Goal: Task Accomplishment & Management: Manage account settings

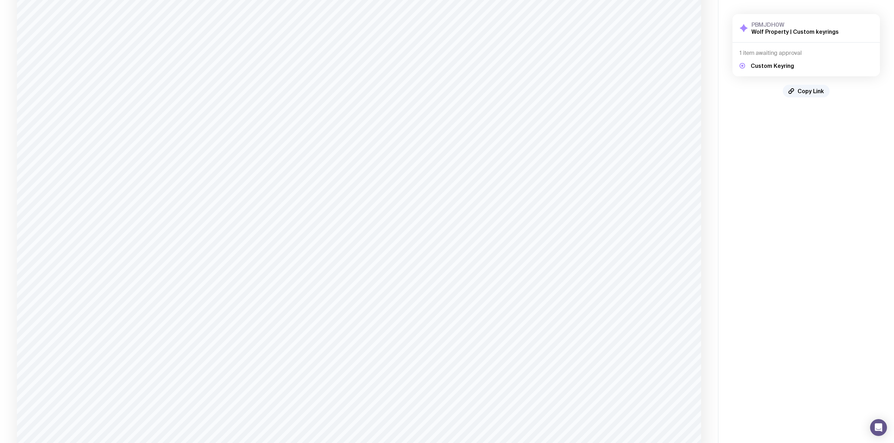
scroll to position [143, 0]
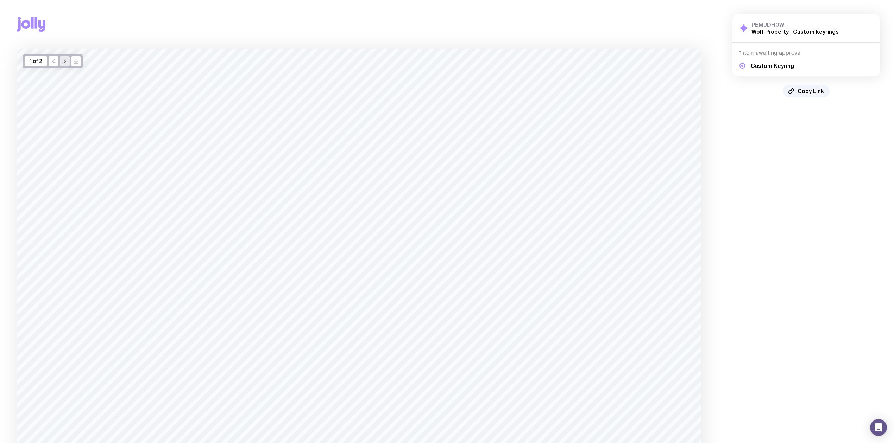
click at [65, 58] on icon "button" at bounding box center [65, 61] width 6 height 6
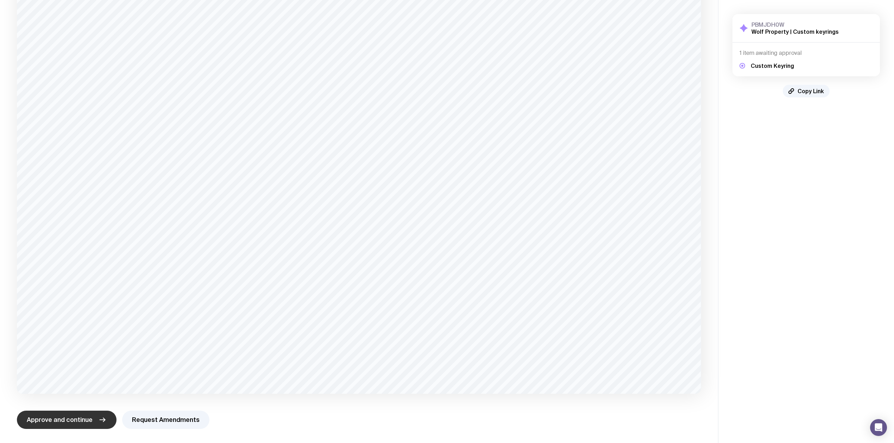
click at [75, 418] on span "Approve and continue" at bounding box center [60, 420] width 66 height 8
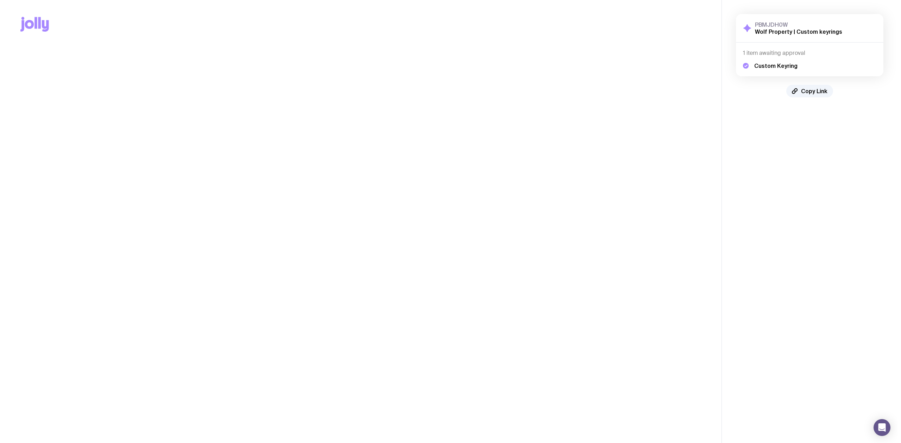
scroll to position [0, 0]
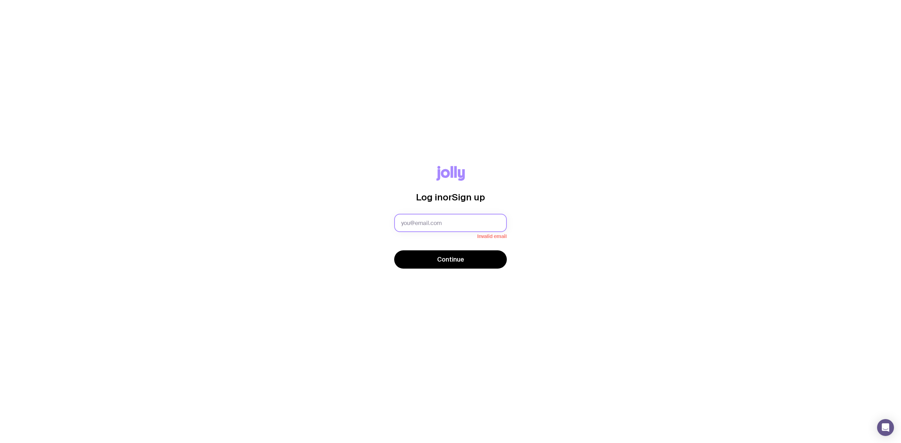
type input "[PERSON_NAME][EMAIL_ADDRESS][DOMAIN_NAME]"
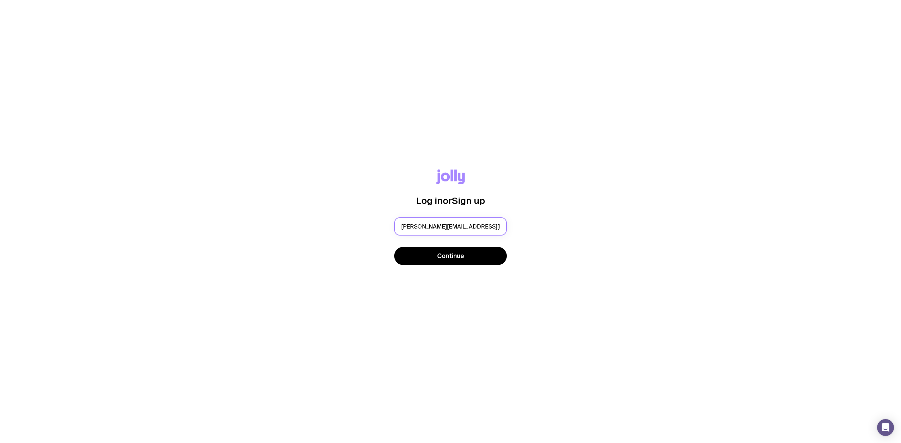
click at [448, 261] on button "Continue" at bounding box center [450, 256] width 113 height 18
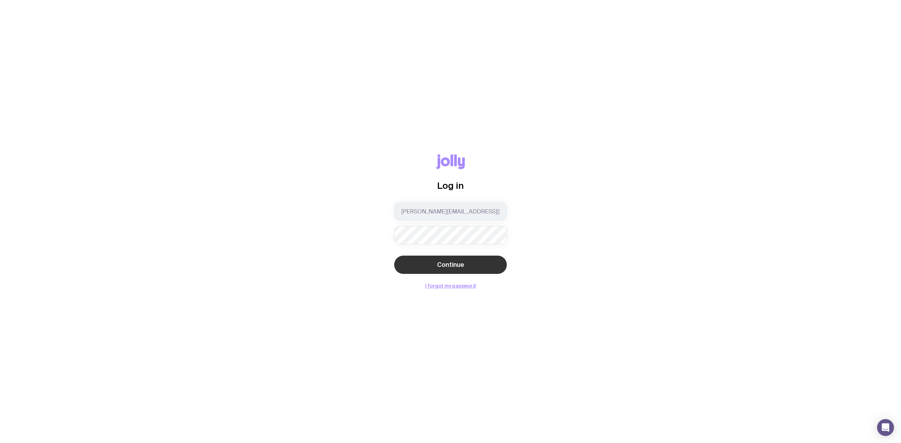
click at [447, 264] on span "Continue" at bounding box center [450, 265] width 27 height 8
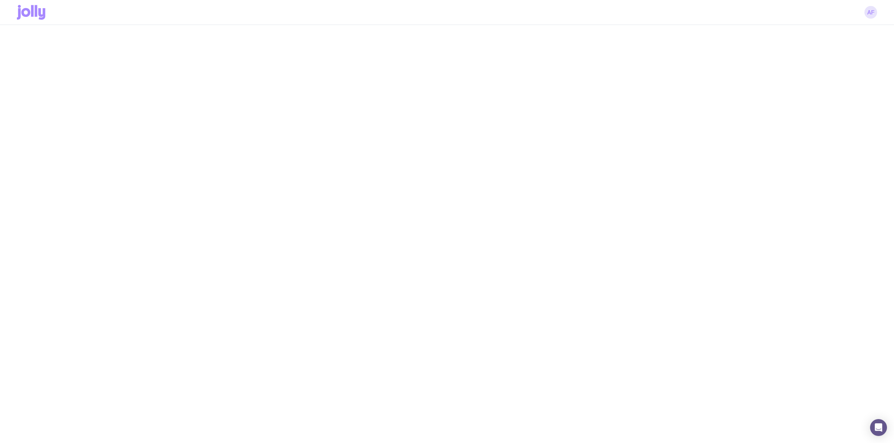
click at [870, 16] on link "AF" at bounding box center [870, 12] width 13 height 13
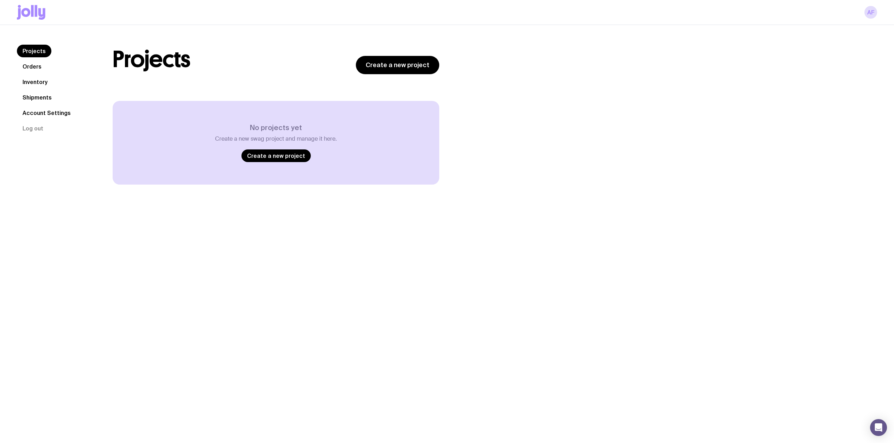
click at [31, 69] on link "Orders" at bounding box center [32, 66] width 30 height 13
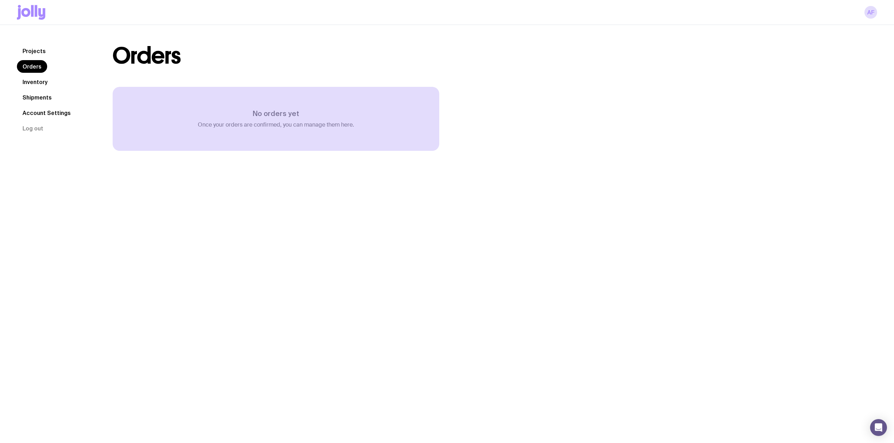
click at [36, 52] on link "Projects" at bounding box center [34, 51] width 34 height 13
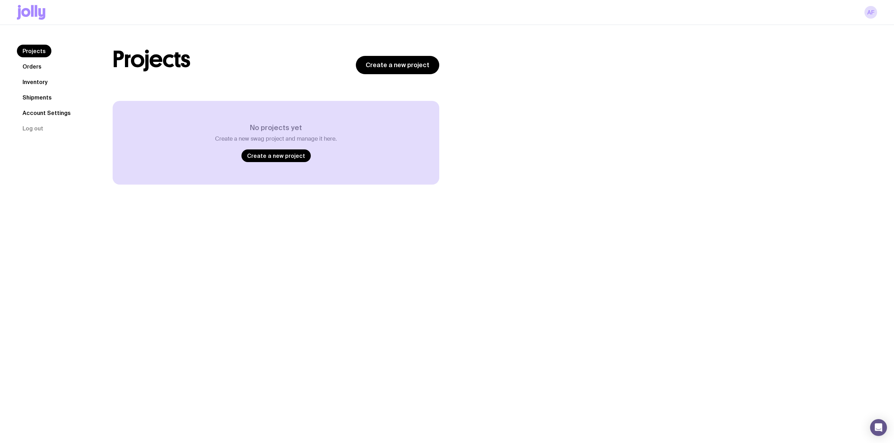
click at [37, 100] on link "Shipments" at bounding box center [37, 97] width 40 height 13
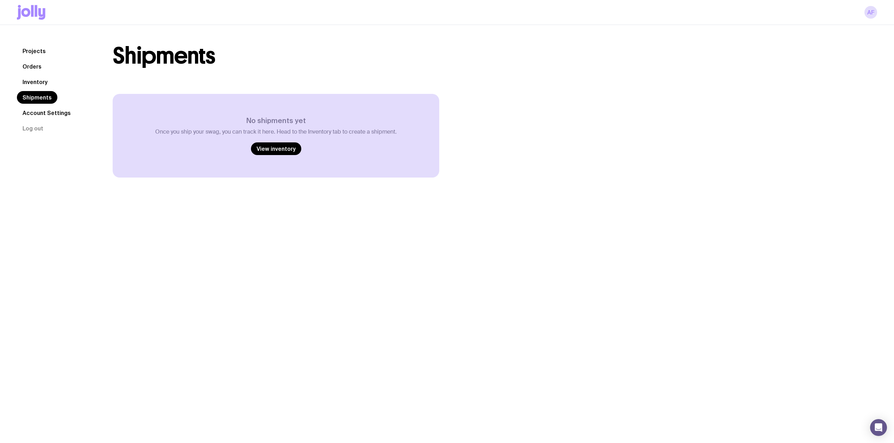
click at [39, 117] on link "Account Settings" at bounding box center [46, 113] width 59 height 13
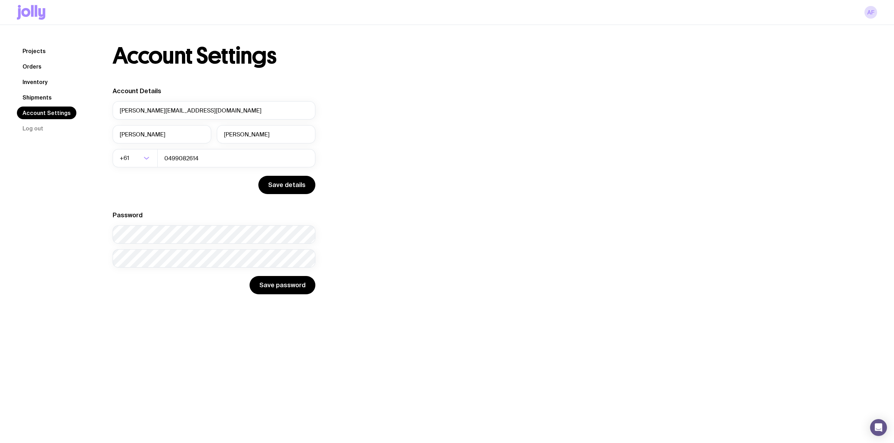
click at [44, 80] on link "Inventory" at bounding box center [35, 82] width 36 height 13
